Goal: Information Seeking & Learning: Compare options

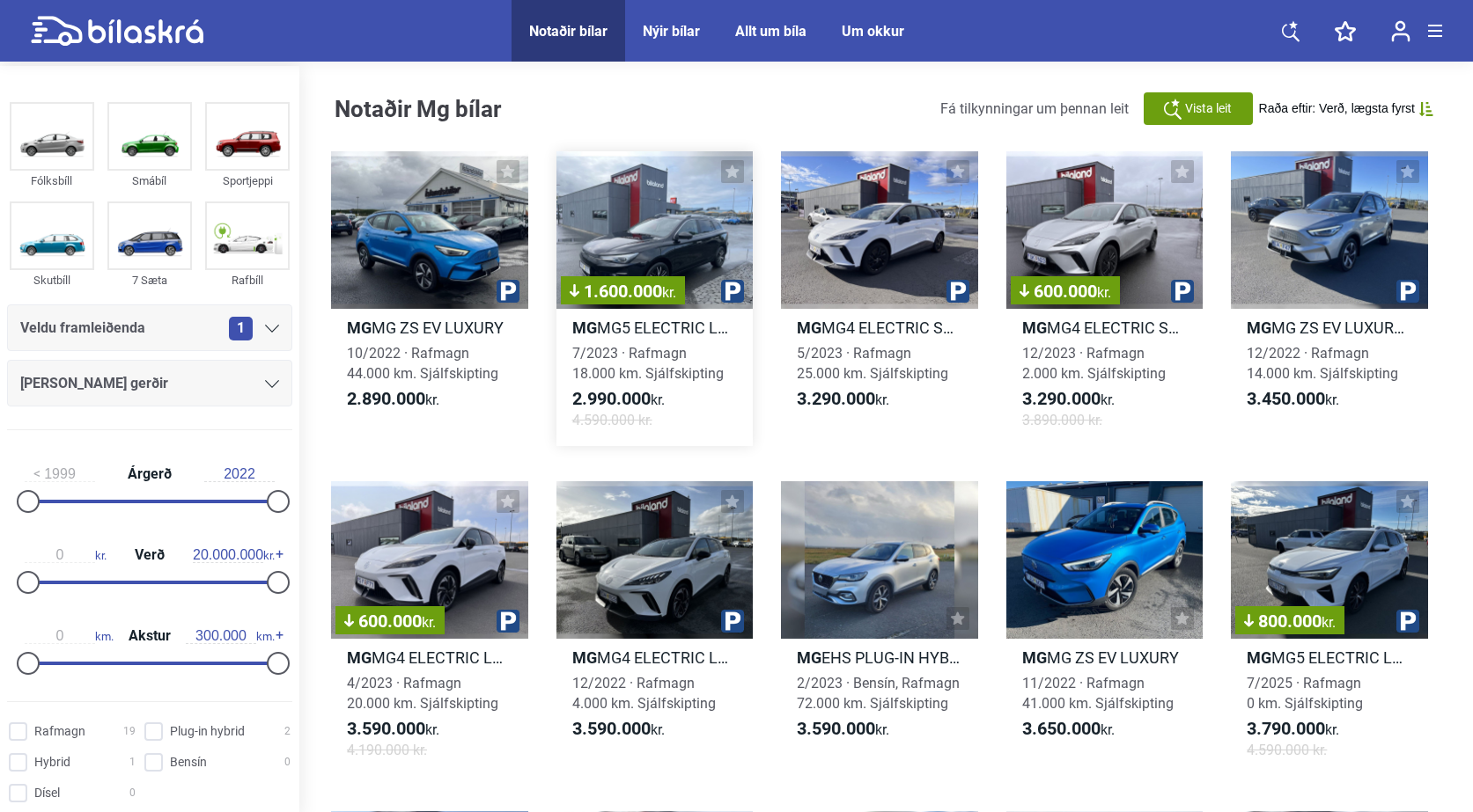
click at [664, 232] on div "1.600.000 kr." at bounding box center [655, 230] width 197 height 158
click at [252, 145] on img at bounding box center [248, 137] width 81 height 65
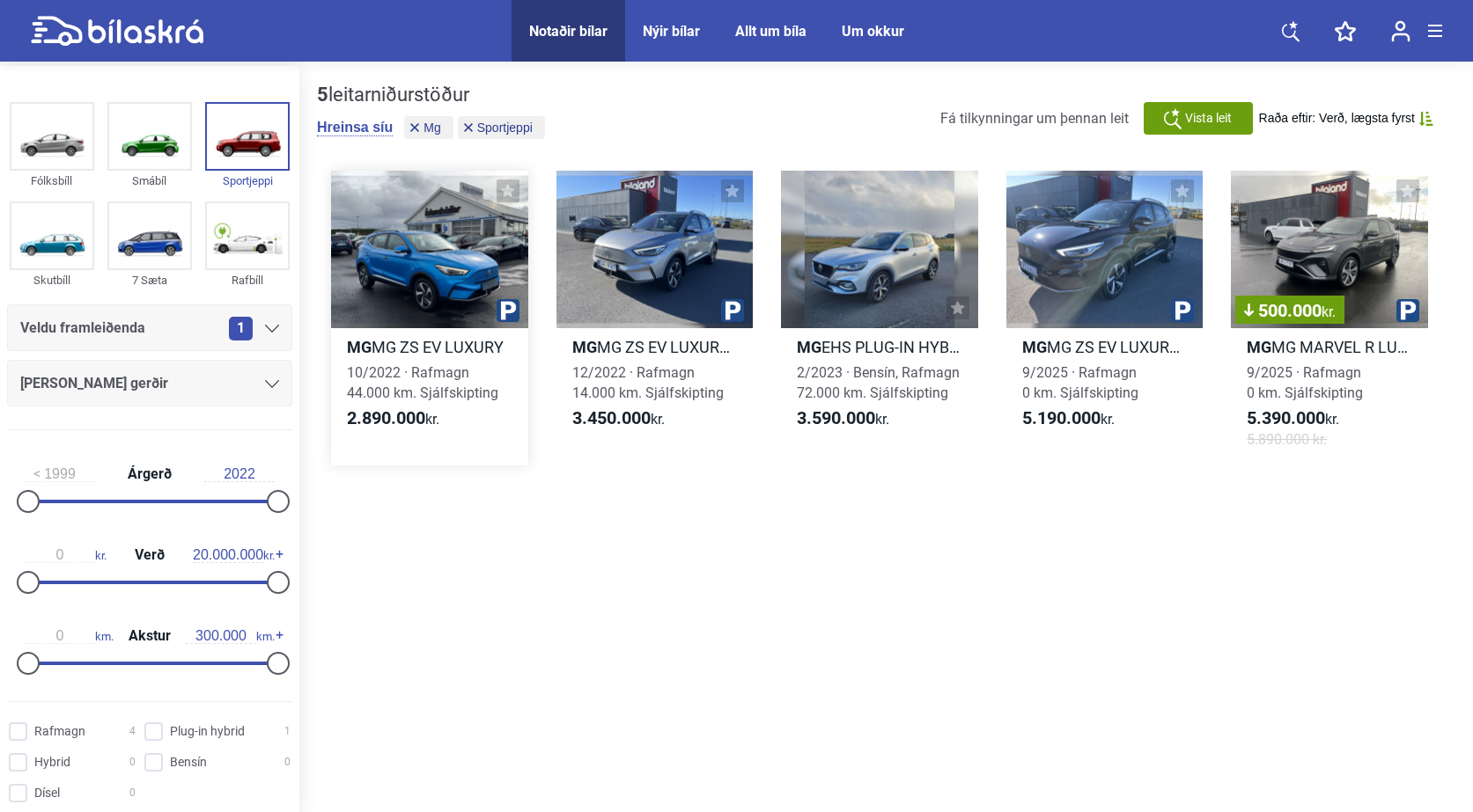
click at [430, 264] on div at bounding box center [430, 249] width 197 height 158
click at [1123, 245] on div at bounding box center [1105, 249] width 197 height 158
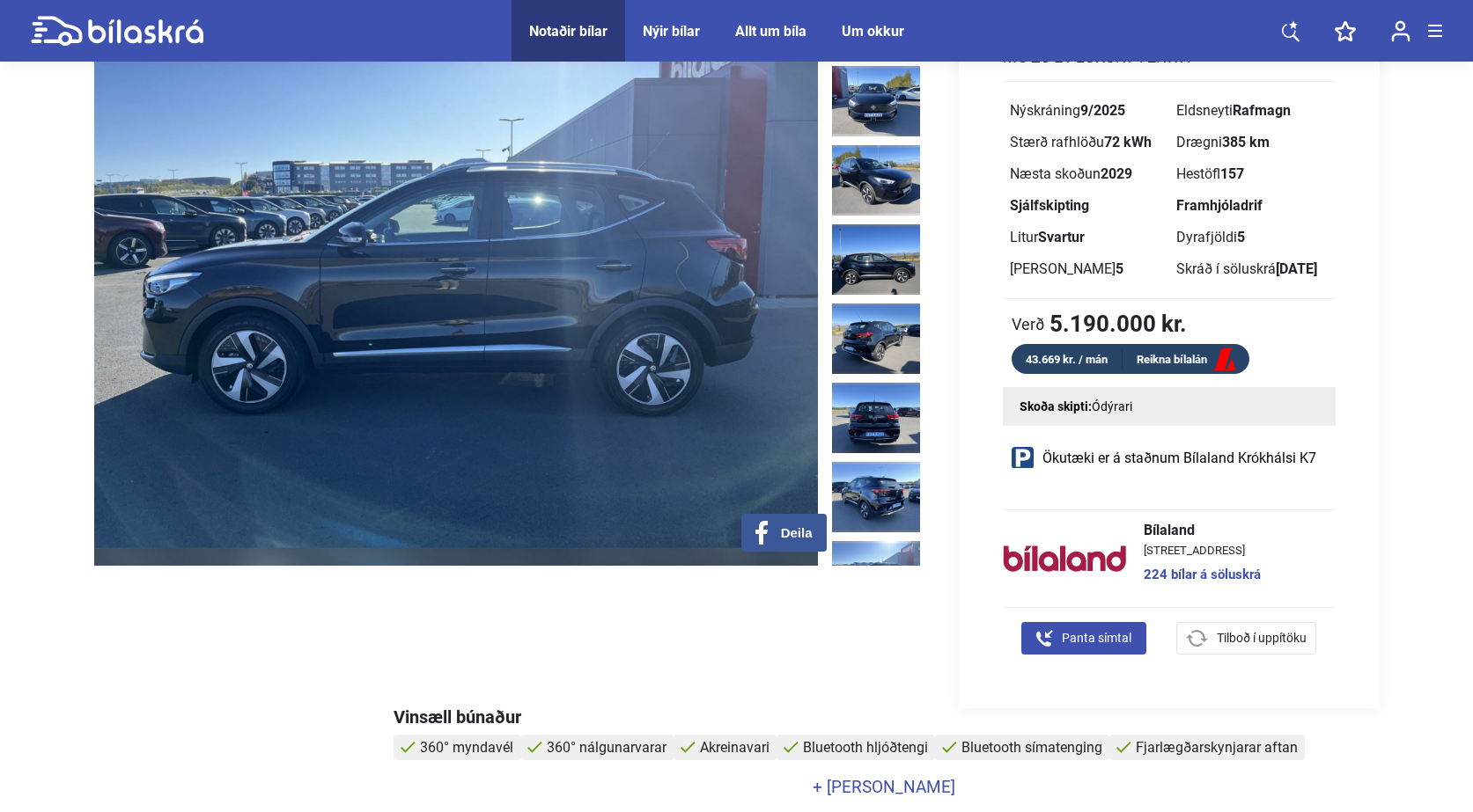
scroll to position [88, 0]
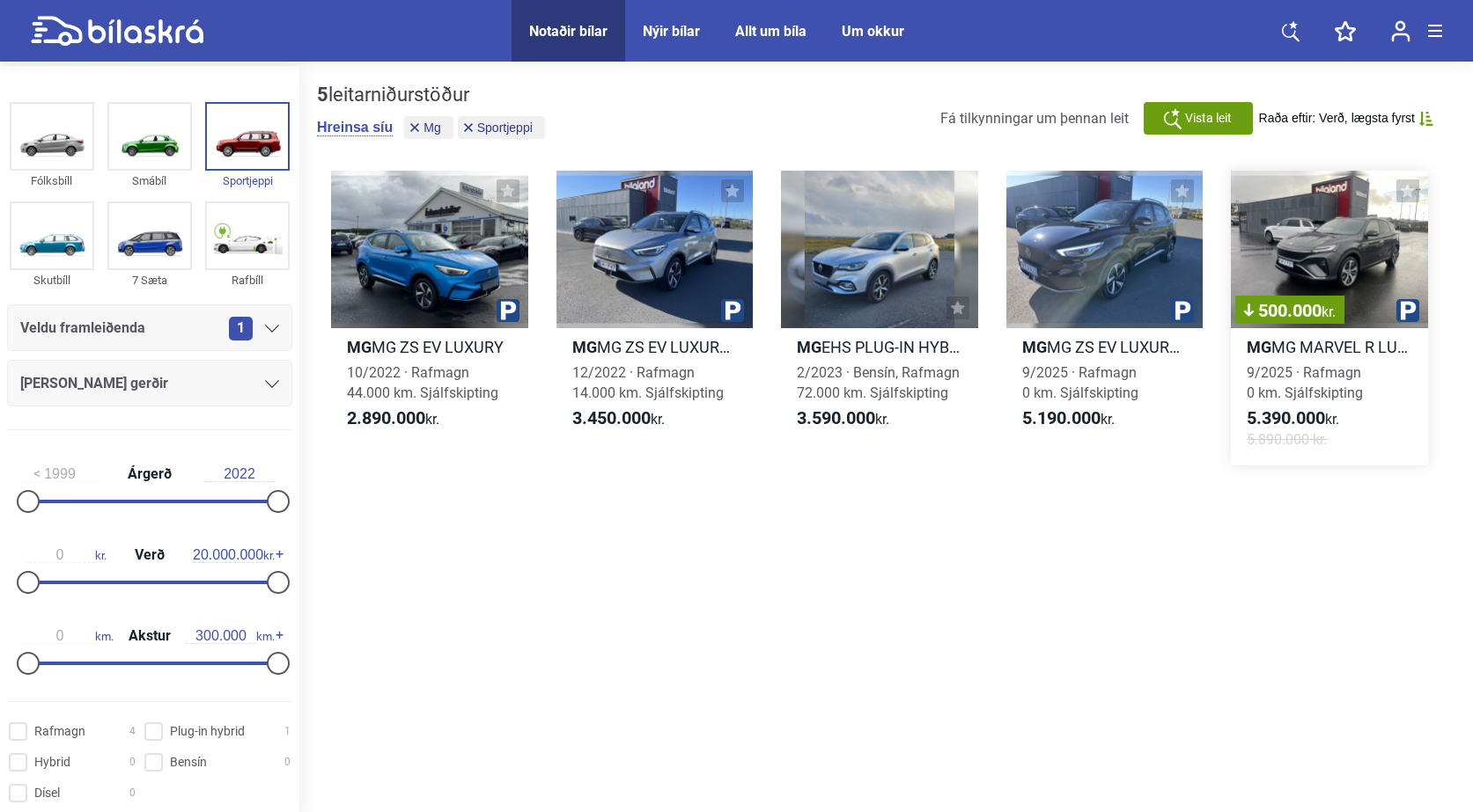
click at [1306, 255] on div "500.000 kr." at bounding box center [1329, 249] width 197 height 158
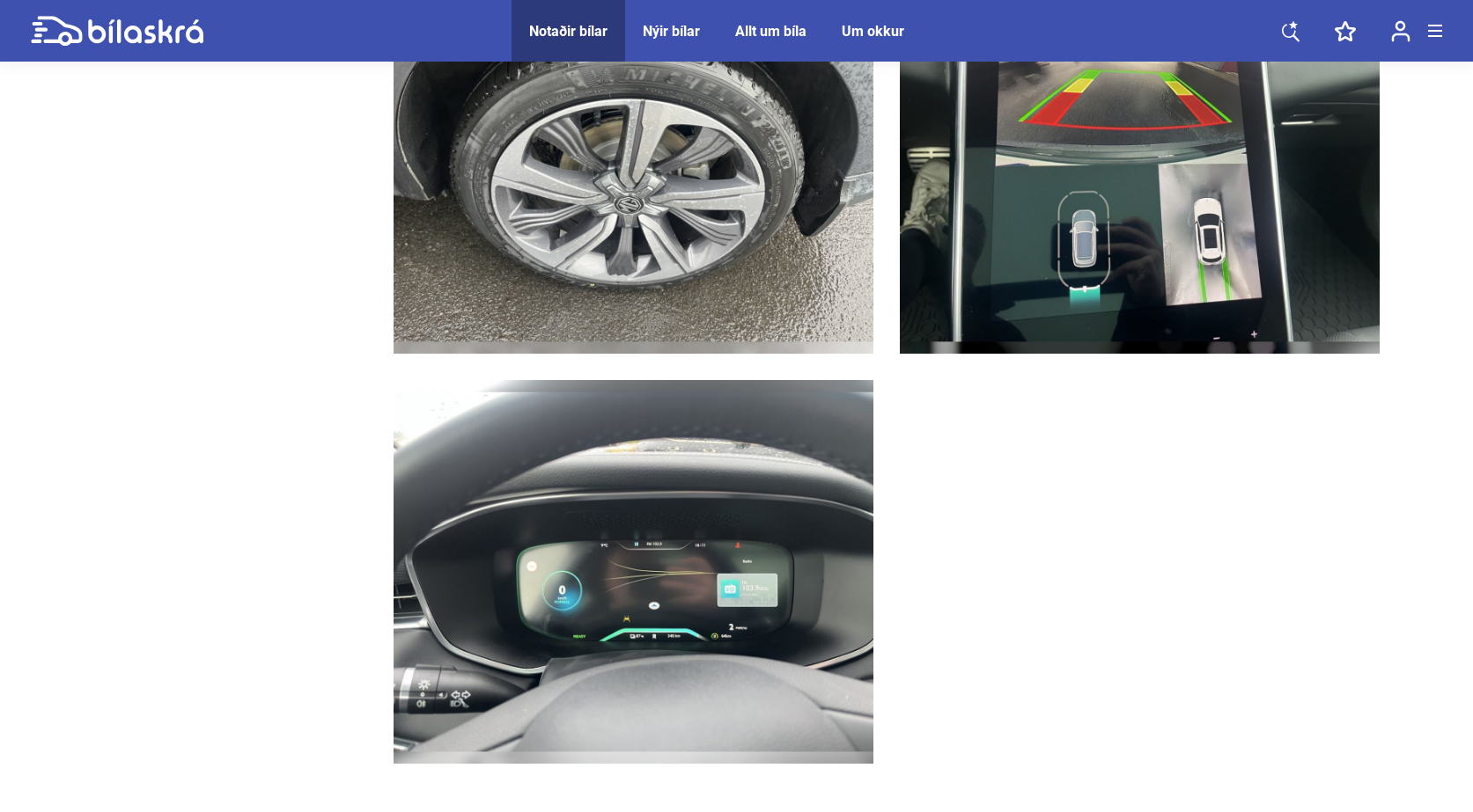
scroll to position [4401, 0]
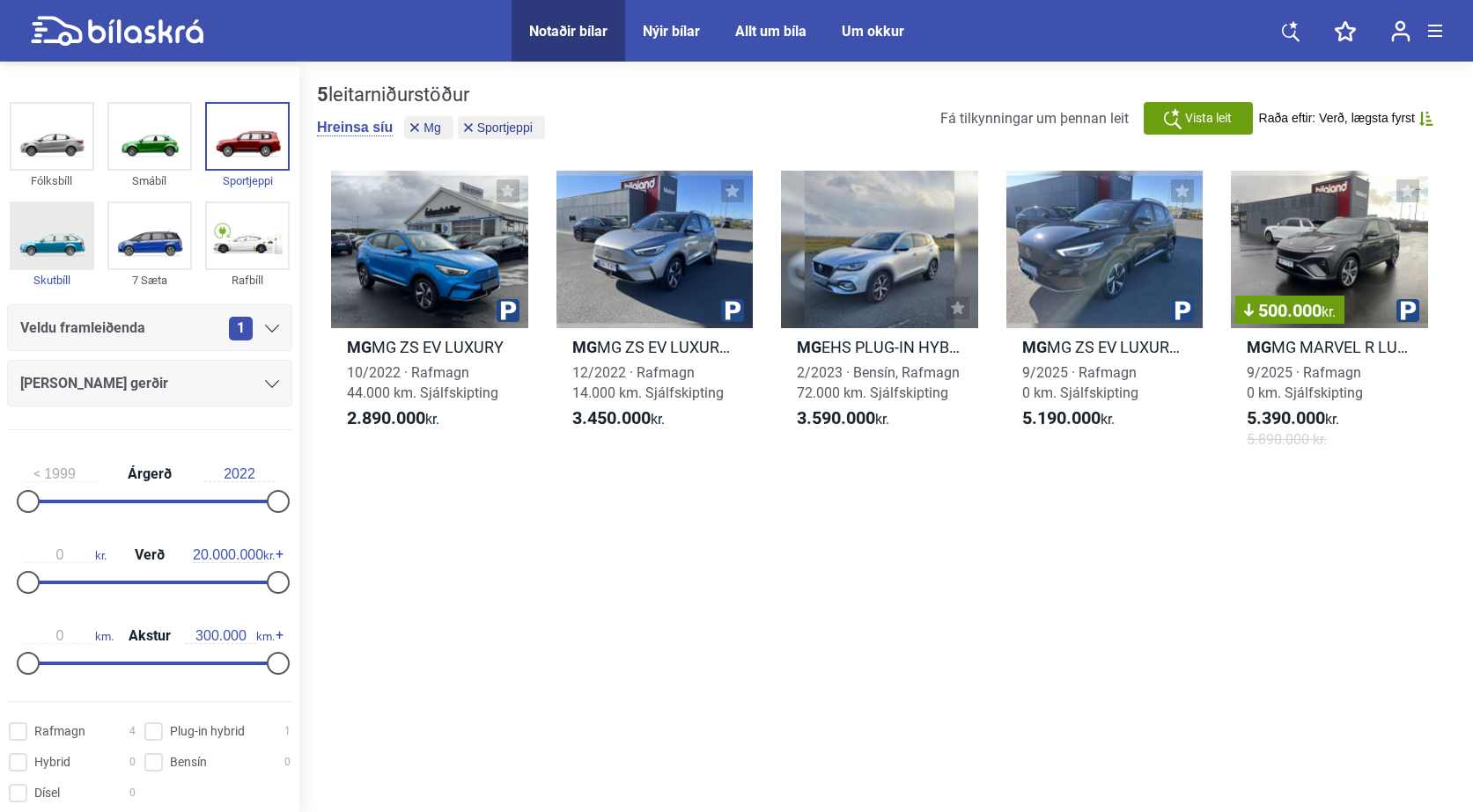
click at [47, 240] on img at bounding box center [53, 236] width 81 height 65
click at [44, 239] on img at bounding box center [53, 236] width 81 height 65
click at [147, 240] on img at bounding box center [150, 236] width 81 height 65
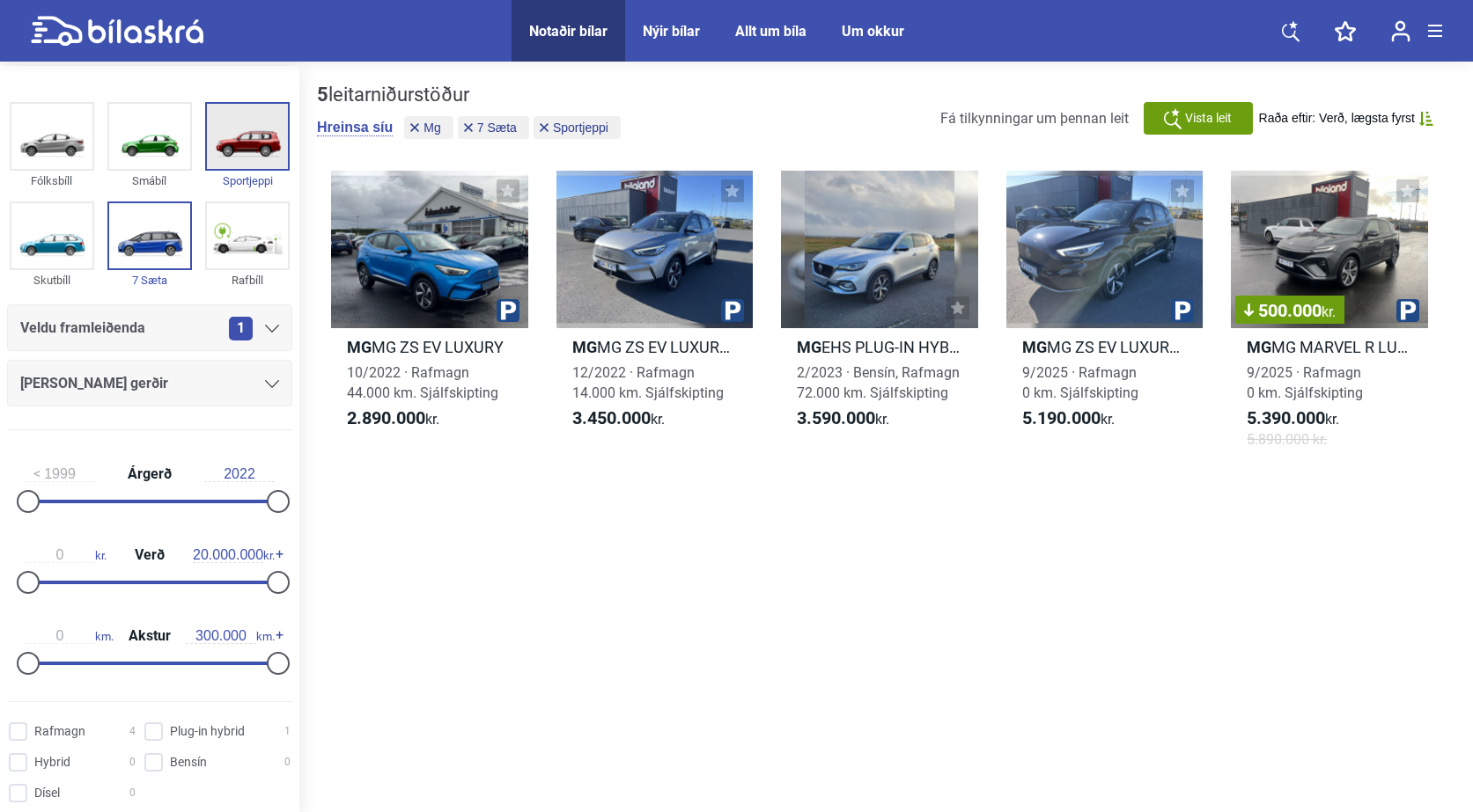
click at [231, 117] on img at bounding box center [248, 137] width 81 height 65
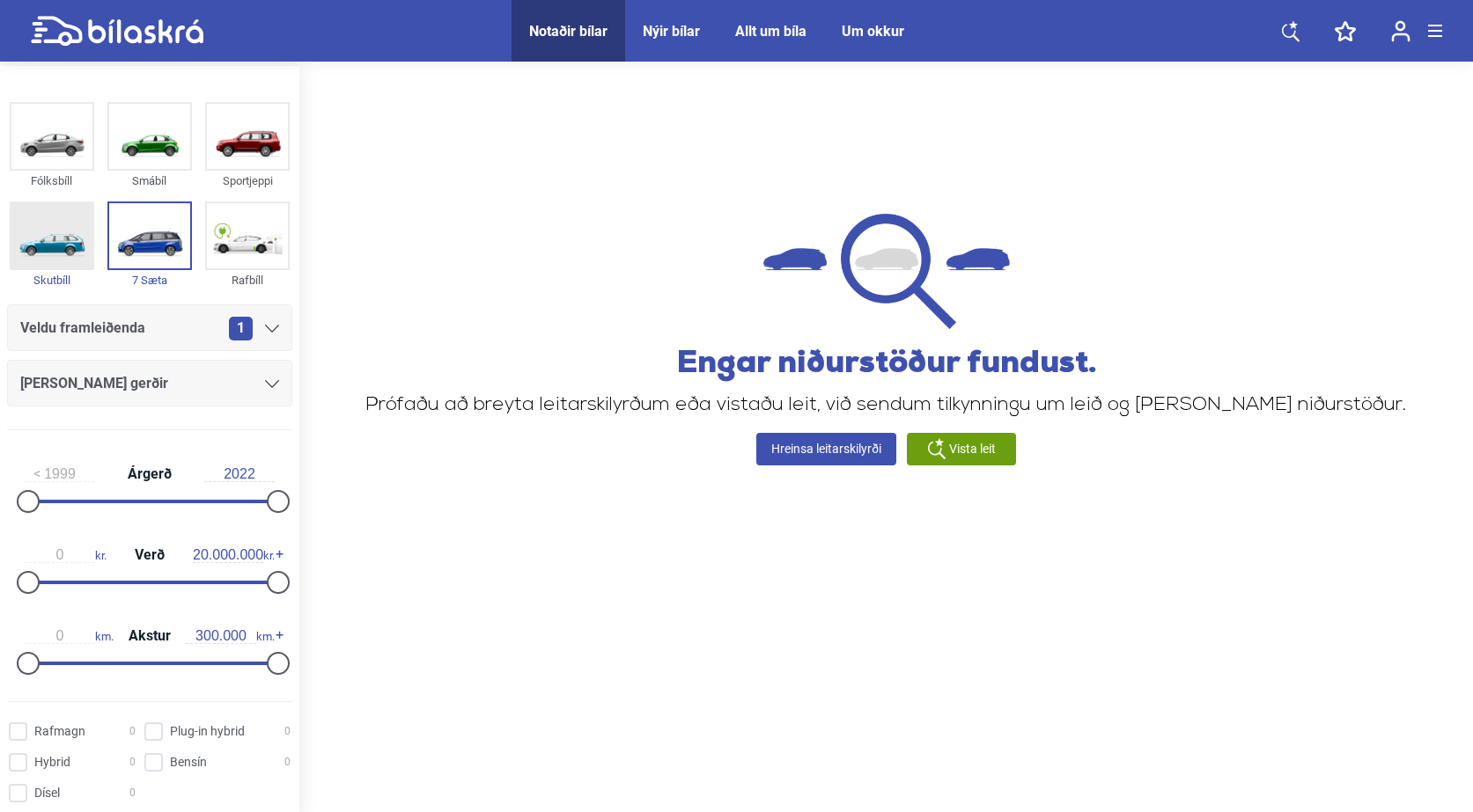
click at [57, 239] on img at bounding box center [53, 236] width 81 height 65
click at [236, 242] on img at bounding box center [248, 236] width 81 height 65
checkbox input "true"
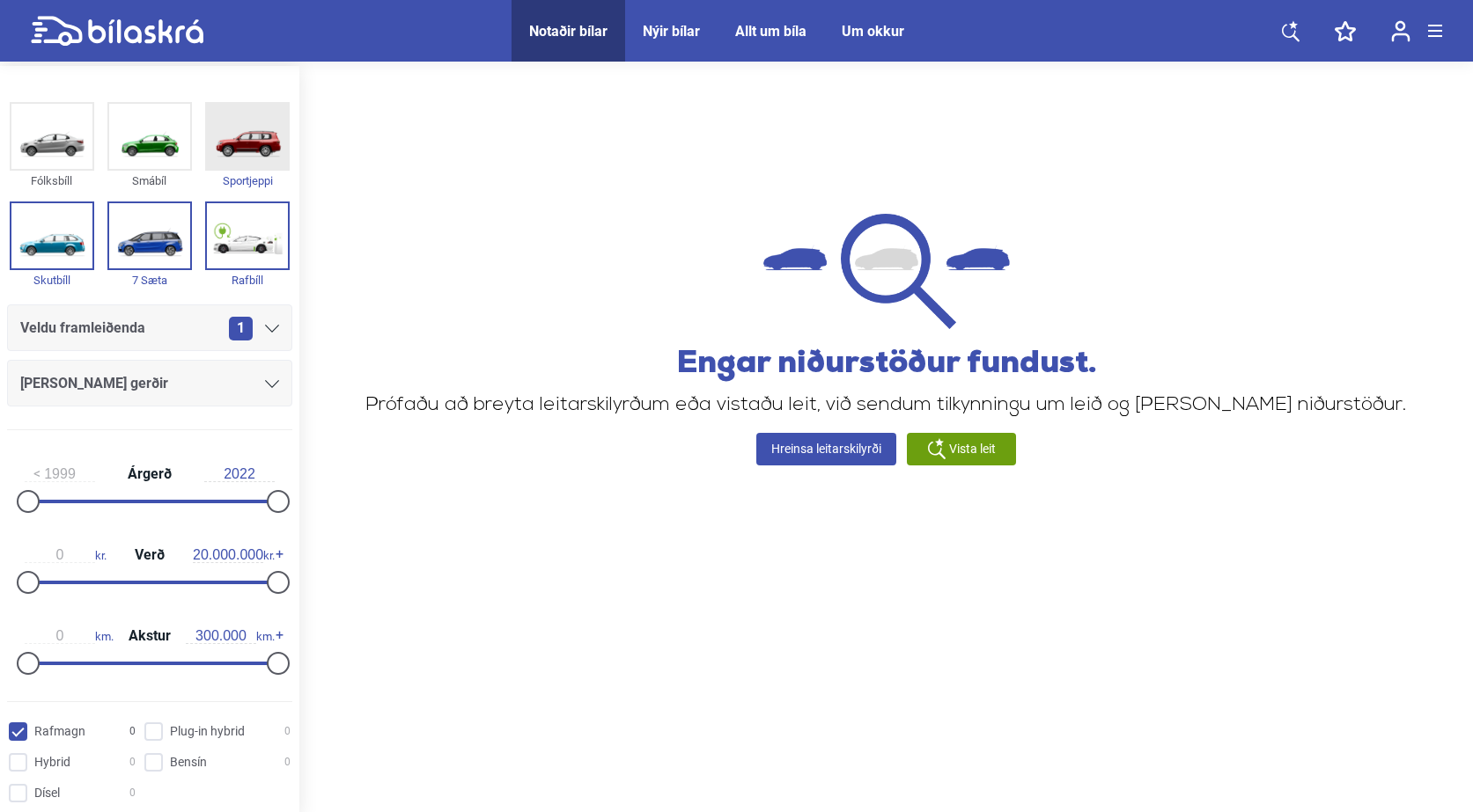
click at [248, 132] on img at bounding box center [248, 137] width 81 height 65
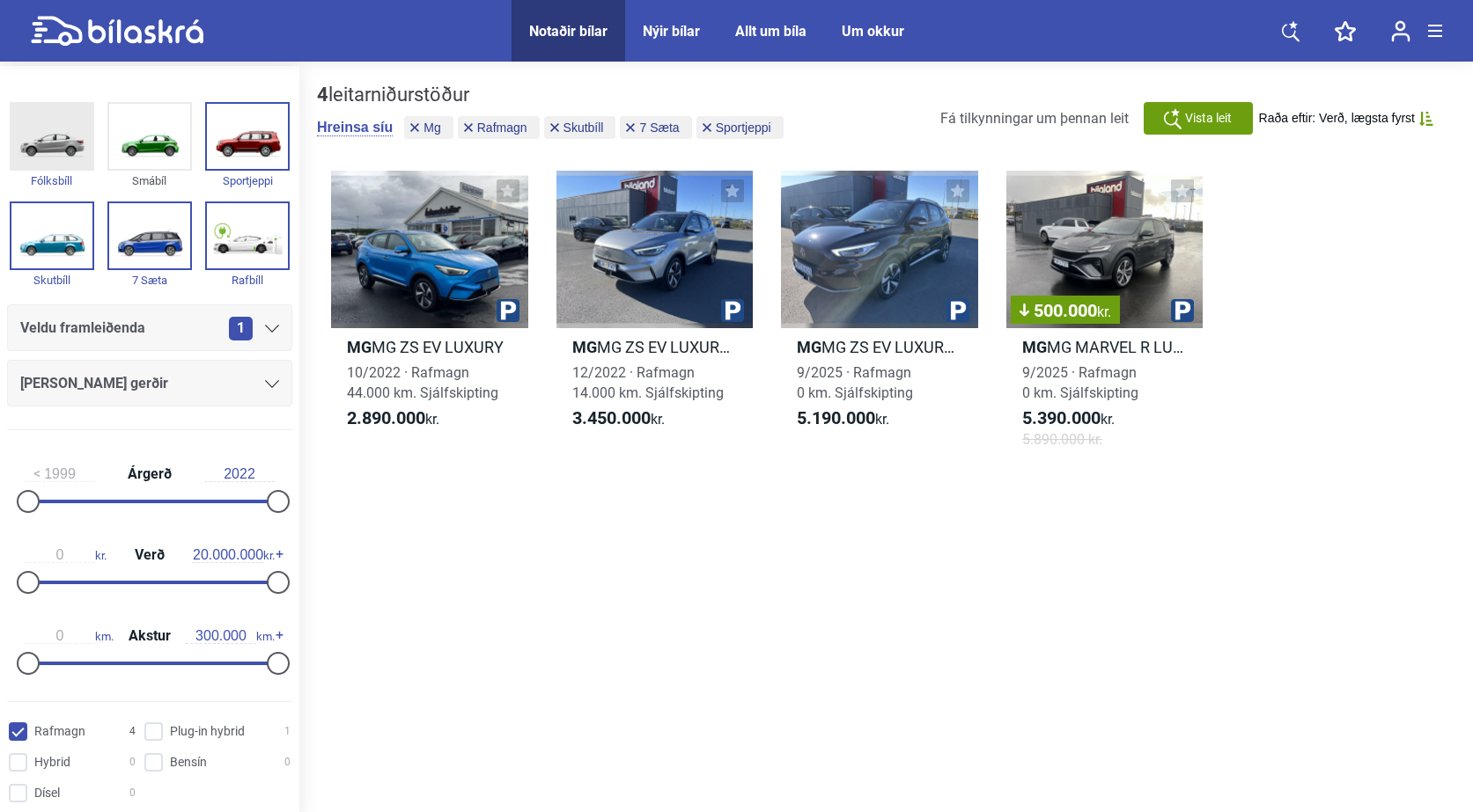
click at [48, 133] on img at bounding box center [53, 137] width 81 height 65
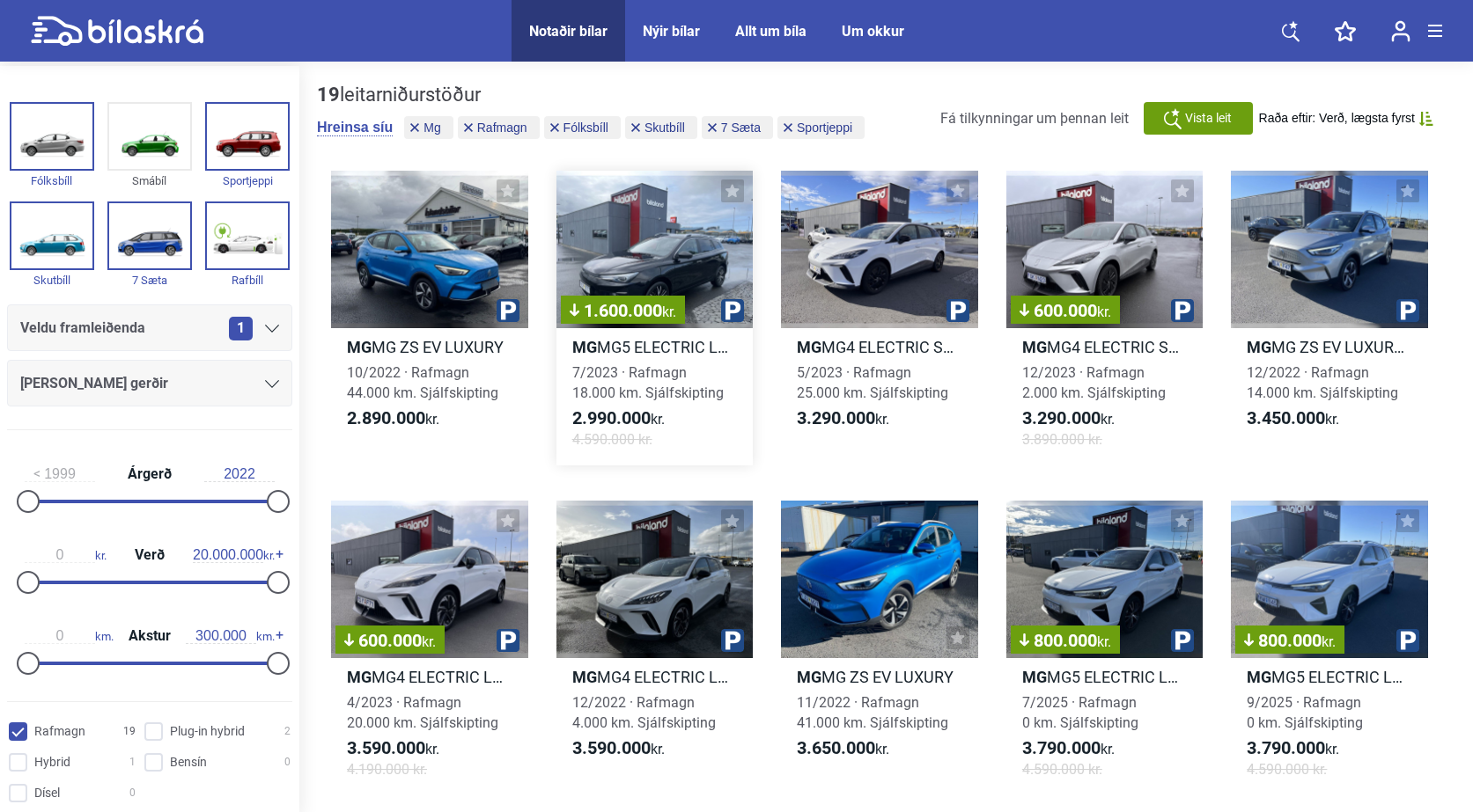
click at [663, 252] on div "1.600.000 kr." at bounding box center [655, 249] width 197 height 158
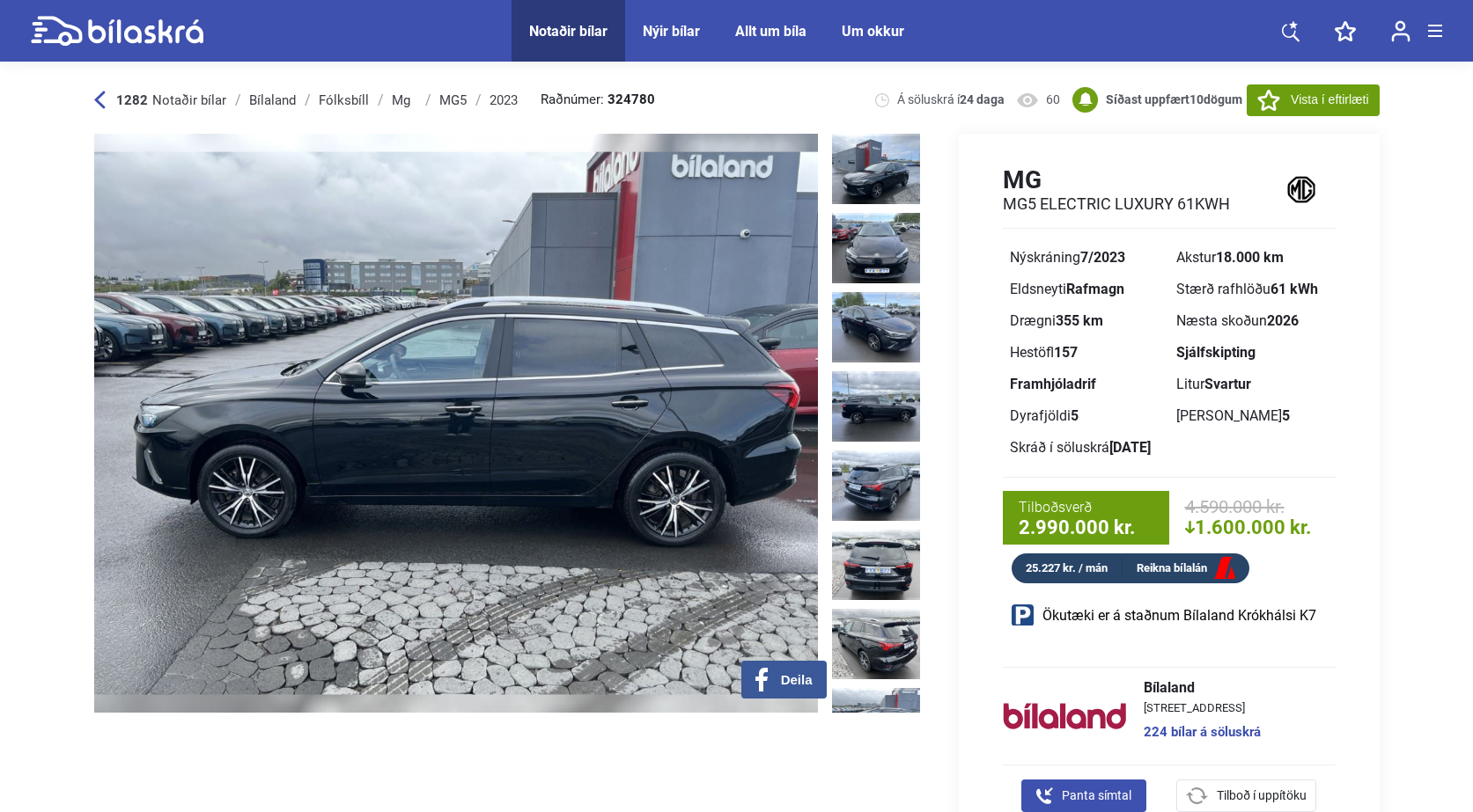
click at [874, 27] on div "Um okkur" at bounding box center [873, 31] width 62 height 17
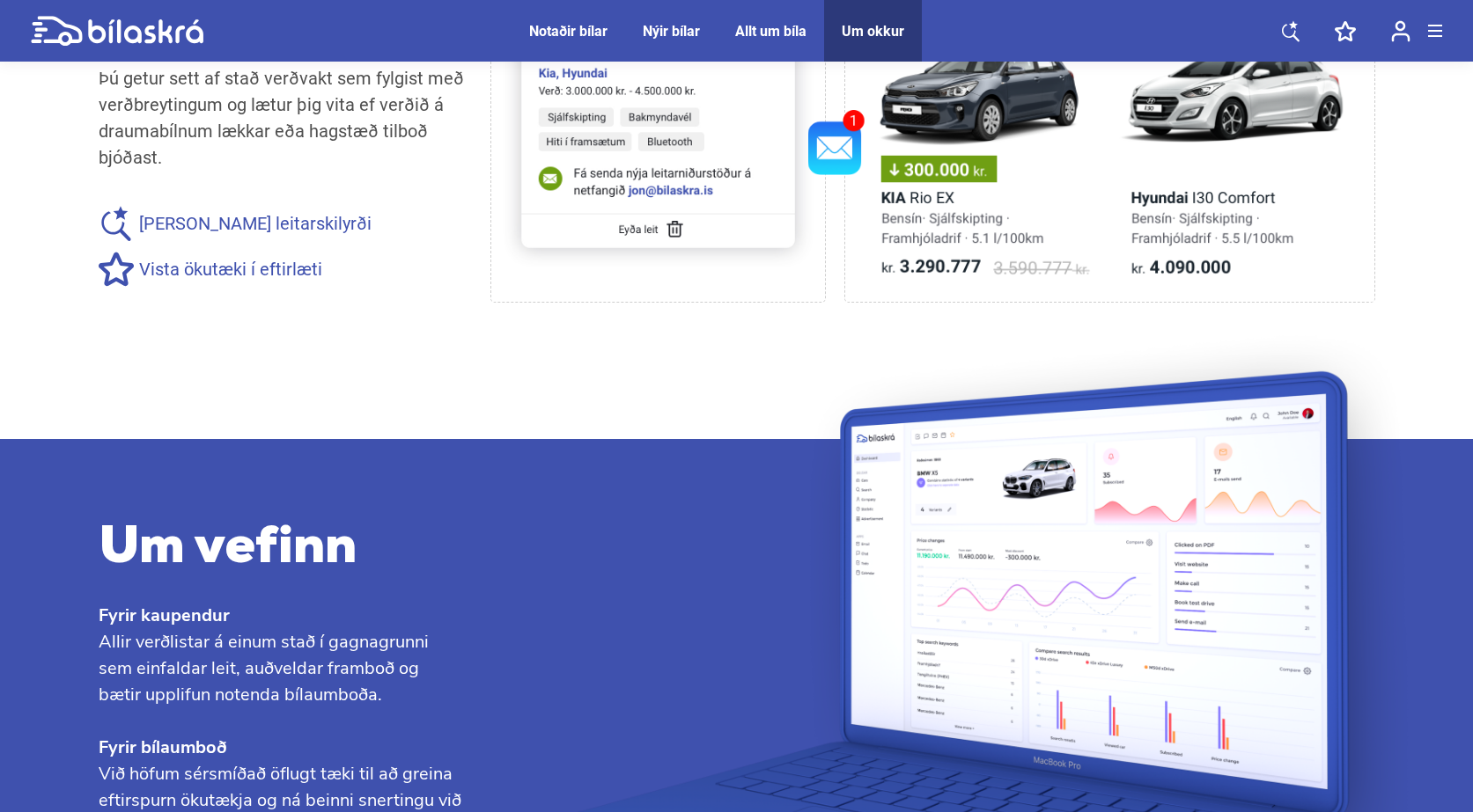
scroll to position [1673, 0]
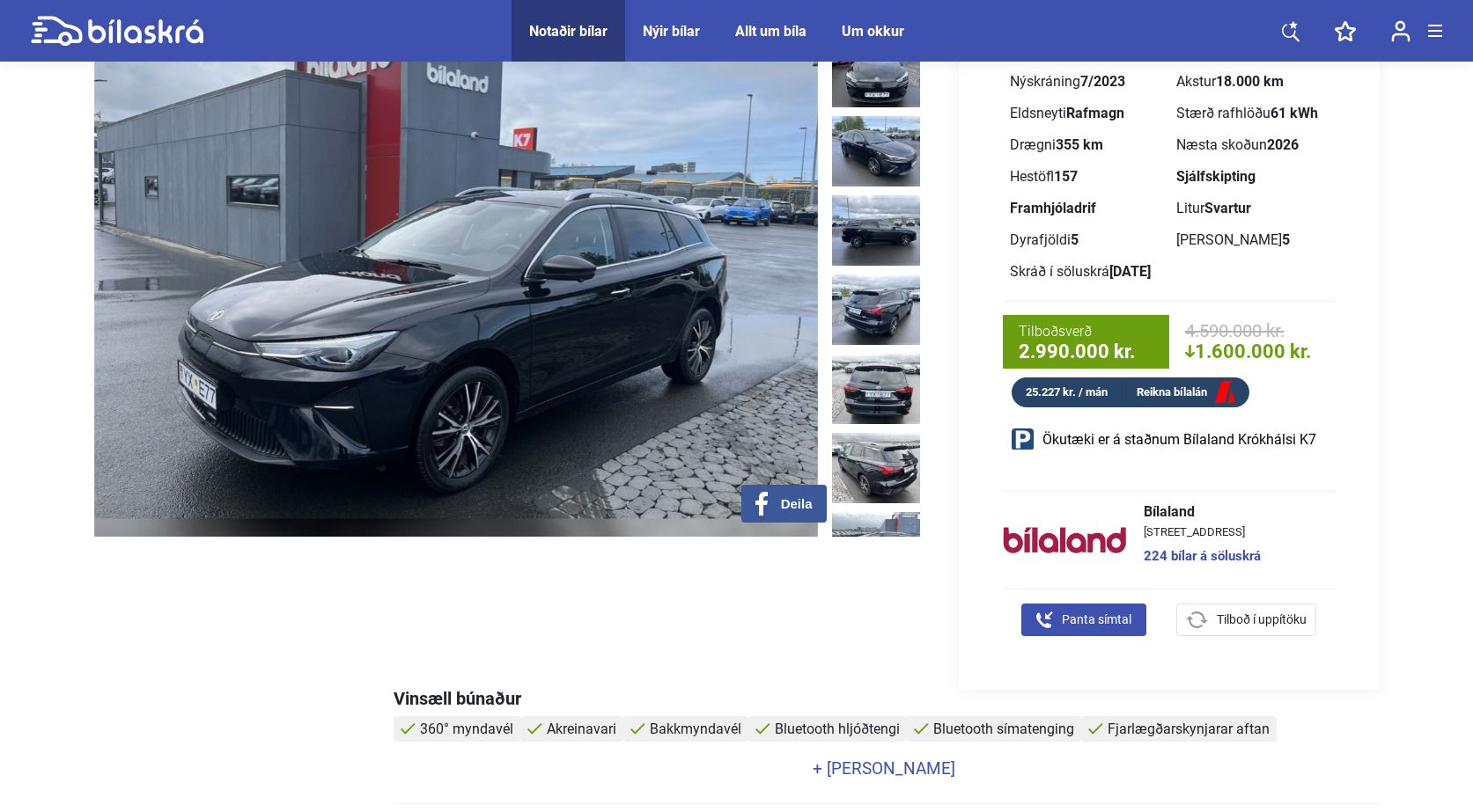
scroll to position [88, 0]
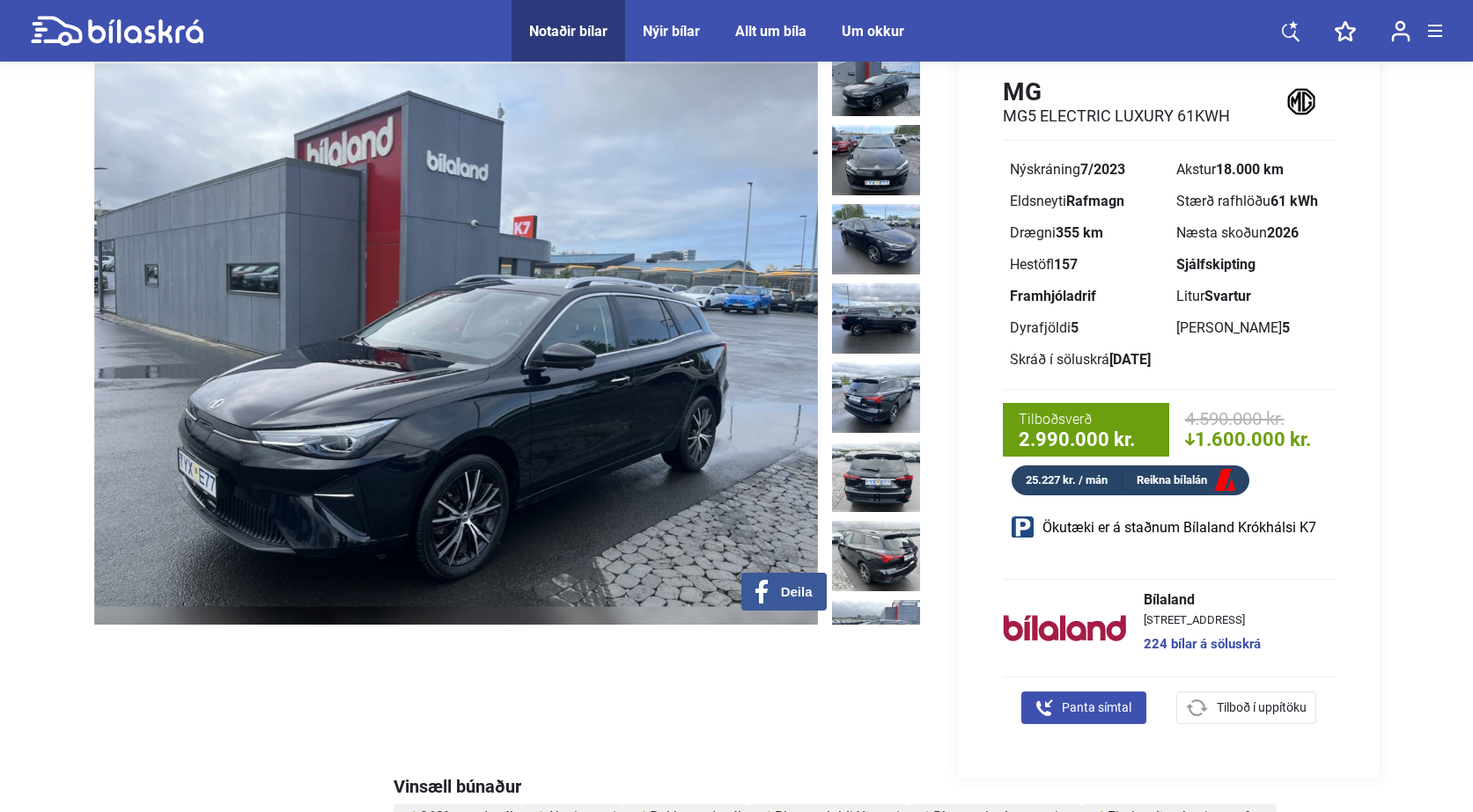
click at [561, 28] on div "Notaðir bílar" at bounding box center [568, 31] width 78 height 17
